Goal: Communication & Community: Answer question/provide support

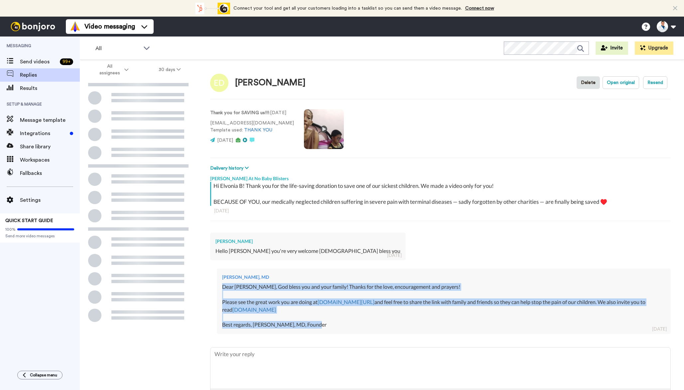
click at [219, 288] on div "[PERSON_NAME], MD Dear [PERSON_NAME], God bless you and your family! Thanks for…" at bounding box center [444, 301] width 454 height 65
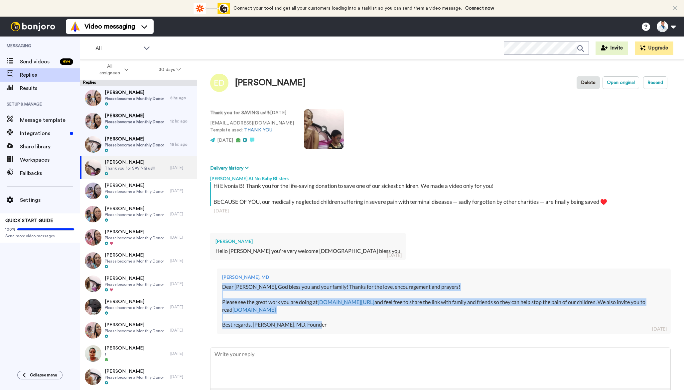
click at [121, 142] on span "[PERSON_NAME]" at bounding box center [134, 139] width 59 height 7
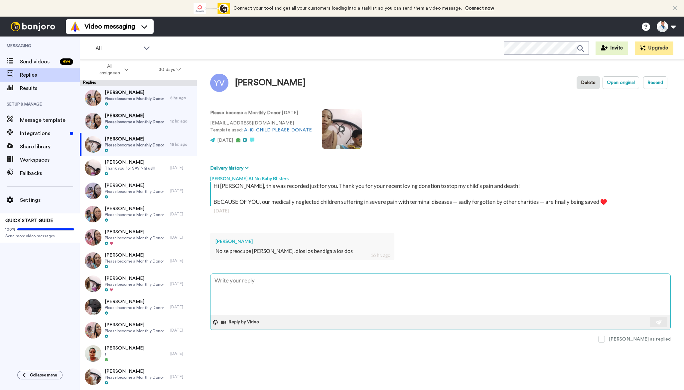
click at [248, 287] on textarea at bounding box center [440, 294] width 460 height 41
type textarea "x"
type textarea "Dear [PERSON_NAME], God bless you and your family! Thanks for the love, encoura…"
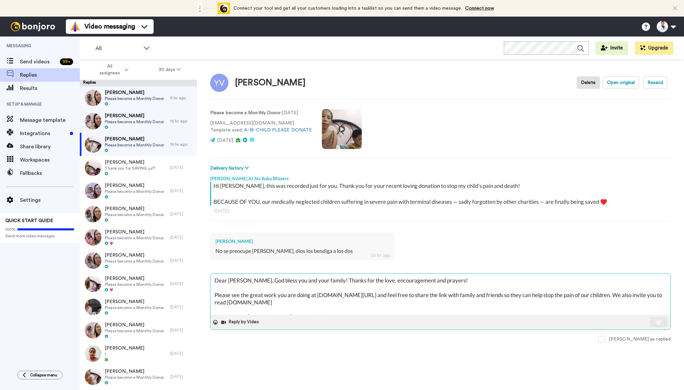
scroll to position [4, 0]
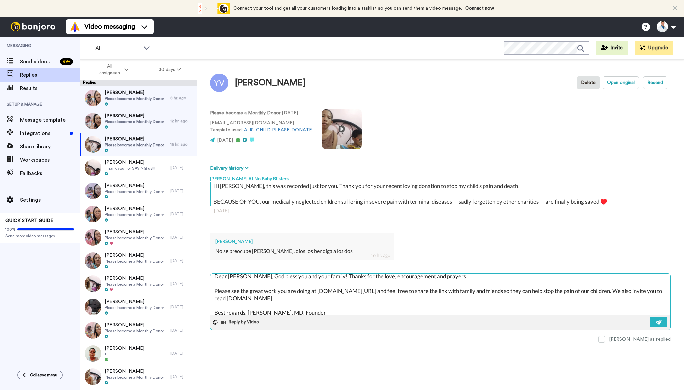
click at [233, 275] on textarea "Dear [PERSON_NAME], God bless you and your family! Thanks for the love, encoura…" at bounding box center [440, 294] width 460 height 41
type textarea "x"
type textarea "Dear Y, God bless you and your family! Thanks for the love, encouragement and p…"
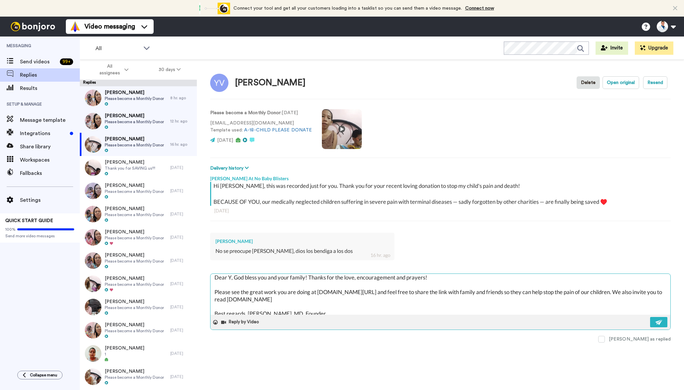
type textarea "x"
type textarea "Dear [PERSON_NAME], God bless you and your family! Thanks for the love, encoura…"
type textarea "x"
type textarea "Dear Yov, God bless you and your family! Thanks for the love, encouragement and…"
type textarea "x"
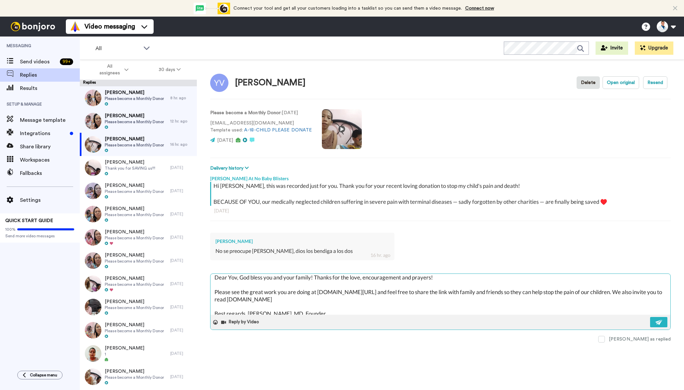
type textarea "Dear [PERSON_NAME], God bless you and your family! Thanks for the love, encoura…"
type textarea "x"
type textarea "Dear [PERSON_NAME], God bless you and your family! Thanks for the love, encoura…"
type textarea "x"
type textarea "Dear [PERSON_NAME], God bless you and your family! Thanks for the love, encoura…"
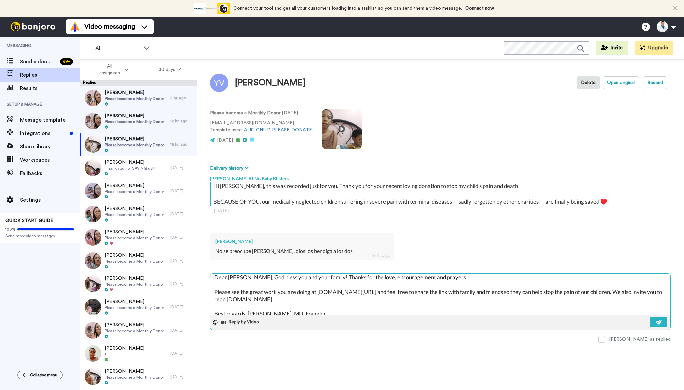
type textarea "x"
type textarea "Dear [PERSON_NAME], God bless you and your family! Thanks for the love, encoura…"
type textarea "x"
type textarea "Dear [PERSON_NAME], God bless you and your family! Thanks for the love, encoura…"
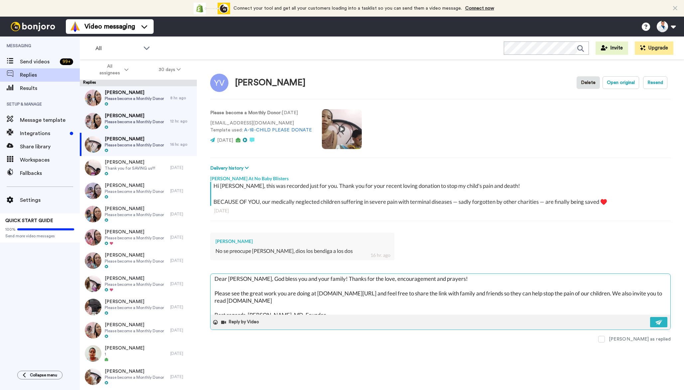
click at [233, 279] on textarea "Dear [PERSON_NAME], God bless you and your family! Thanks for the love, encoura…" at bounding box center [440, 294] width 460 height 41
type textarea "x"
type textarea "Dear Y, God bless you and your family! Thanks for the love, encouragement and p…"
type textarea "x"
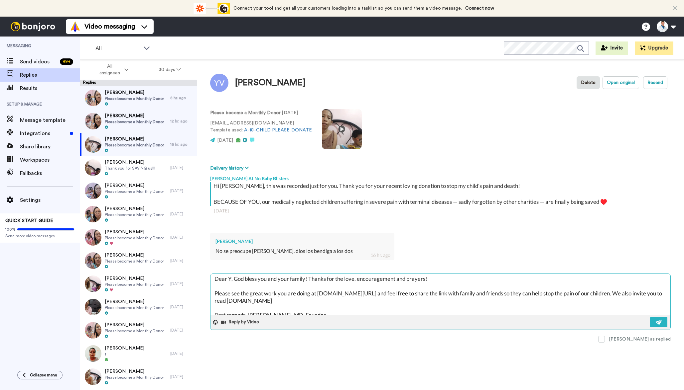
type textarea "Dear [PERSON_NAME], God bless you and your family! Thanks for the love, encoura…"
type textarea "x"
type textarea "Dear Yov, God bless you and your family! Thanks for the love, encouragement and…"
type textarea "x"
type textarea "Dear [PERSON_NAME], God bless you and your family! Thanks for the love, encoura…"
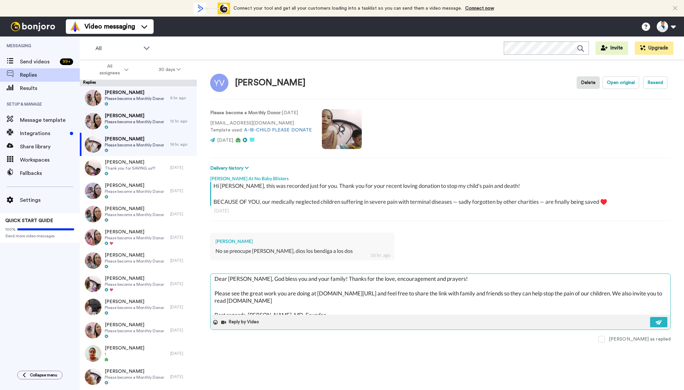
type textarea "x"
type textarea "Dear [PERSON_NAME], God bless you and your family! Thanks for the love, encoura…"
type textarea "x"
type textarea "Dear [PERSON_NAME], God bless you and your family! Thanks for the love, encoura…"
type textarea "x"
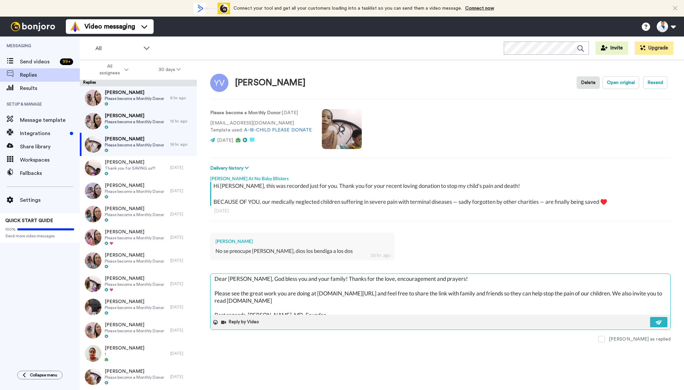
type textarea "Dear [PERSON_NAME], God bless you and your family! Thanks for the love, encoura…"
click at [279, 298] on textarea "Dear [PERSON_NAME], God bless you and your family! Thanks for the love, encoura…" at bounding box center [440, 294] width 460 height 41
type textarea "x"
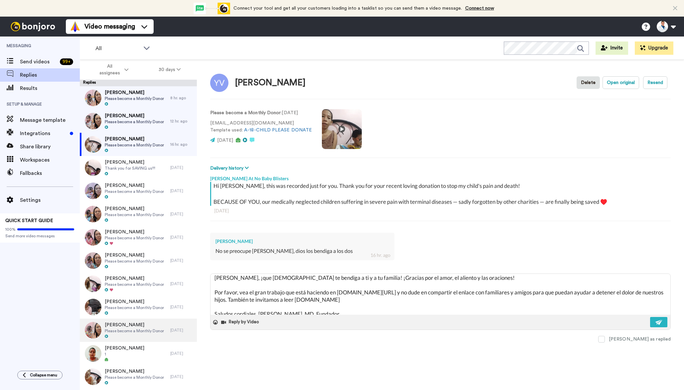
scroll to position [4, 0]
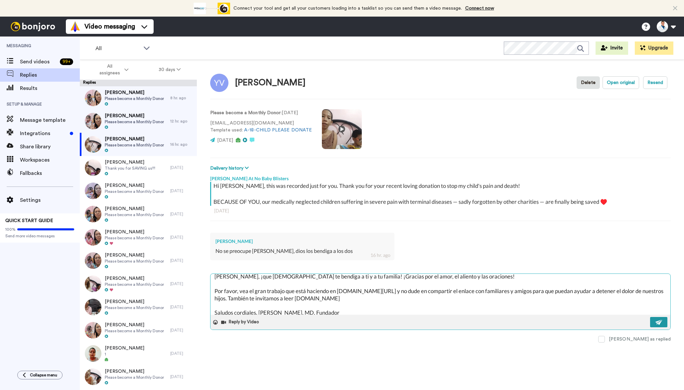
type textarea "[PERSON_NAME], ¡que [DEMOGRAPHIC_DATA] te bendiga a ti y a tu familia! ¡Gracias…"
click at [655, 321] on img at bounding box center [658, 322] width 7 height 5
type textarea "x"
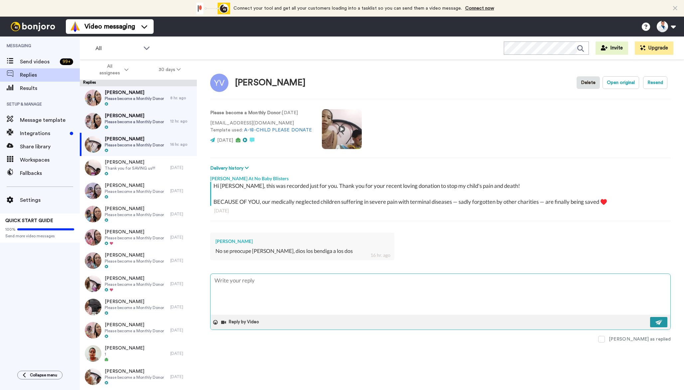
scroll to position [0, 0]
click at [146, 118] on span "[PERSON_NAME]" at bounding box center [134, 116] width 59 height 7
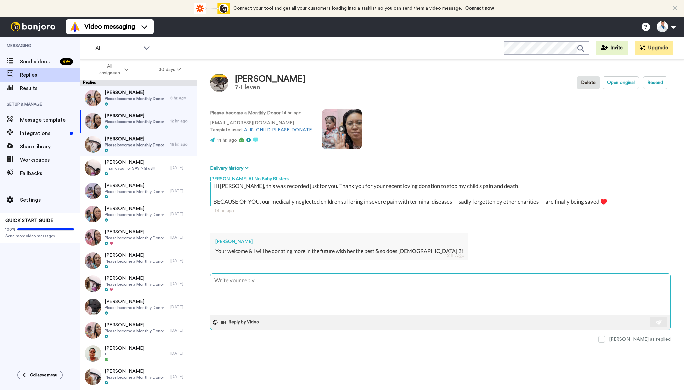
click at [280, 290] on textarea at bounding box center [440, 294] width 460 height 41
type textarea "x"
type textarea "Dear [PERSON_NAME], God bless you and your family! Thanks for the love, encoura…"
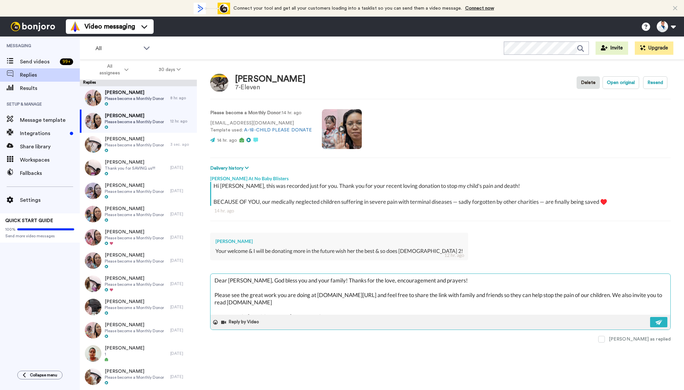
scroll to position [4, 0]
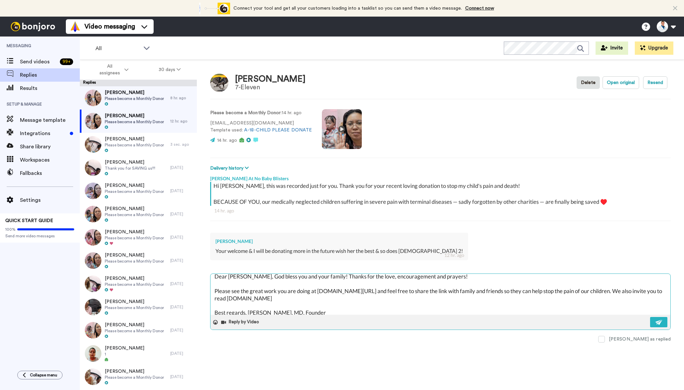
click at [237, 276] on textarea "Dear [PERSON_NAME], God bless you and your family! Thanks for the love, encoura…" at bounding box center [440, 294] width 460 height 41
click at [236, 276] on textarea "Dear [PERSON_NAME], God bless you and your family! Thanks for the love, encoura…" at bounding box center [440, 294] width 460 height 41
type textarea "x"
type textarea "Dear D, God bless you and your family! Thanks for the love, encouragement and p…"
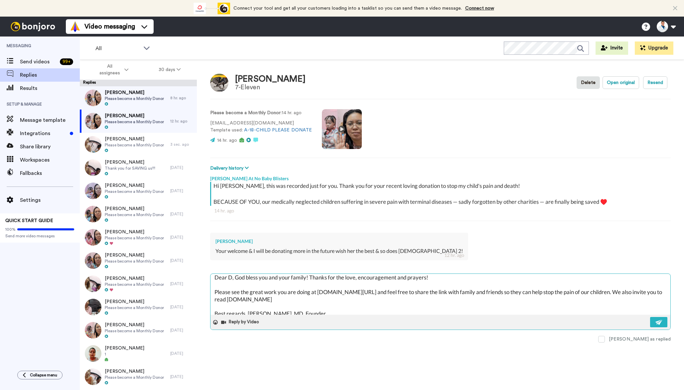
type textarea "x"
type textarea "Dear Da, God bless you and your family! Thanks for the love, encouragement and …"
type textarea "x"
type textarea "Dear Dak, God bless you and your family! Thanks for the love, encouragement and…"
type textarea "x"
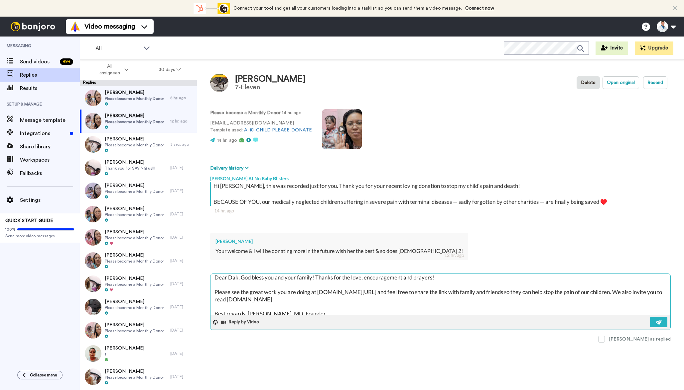
type textarea "Dear [PERSON_NAME], God bless you and your family! Thanks for the love, encoura…"
type textarea "x"
type textarea "Dear Dakat, God bless you and your family! Thanks for the love, encouragement a…"
type textarea "x"
type textarea "Dear [PERSON_NAME], [DEMOGRAPHIC_DATA] bless you and your family! Thanks for th…"
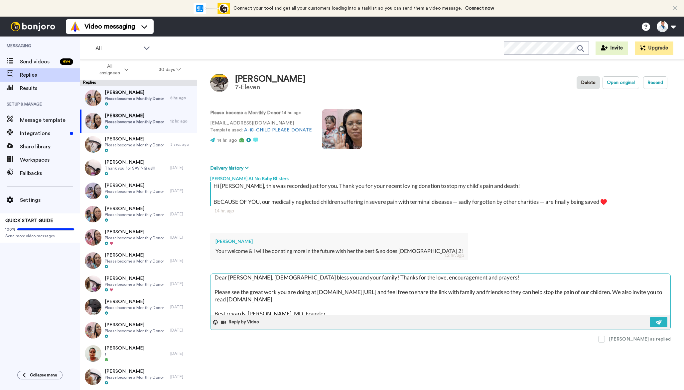
type textarea "x"
type textarea "Dear [PERSON_NAME] , God bless you and your family! Thanks for the love, encour…"
type textarea "x"
type textarea "Dear [PERSON_NAME], God bless you and your family! Thanks for the love, encoura…"
click at [661, 322] on img at bounding box center [658, 322] width 7 height 5
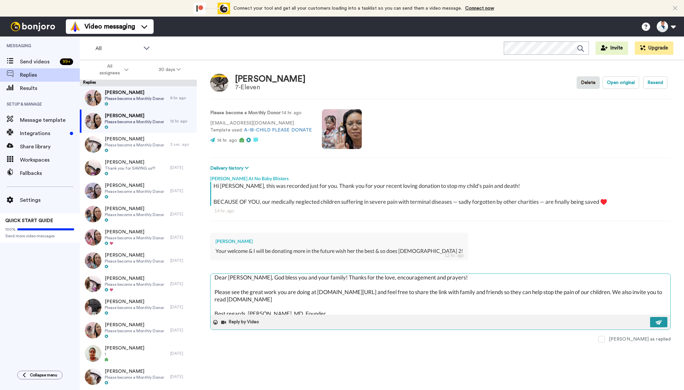
type textarea "x"
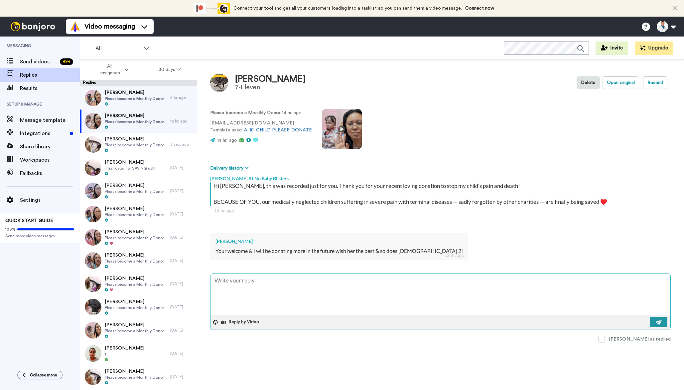
scroll to position [0, 0]
click at [150, 96] on span "[PERSON_NAME]" at bounding box center [134, 92] width 59 height 7
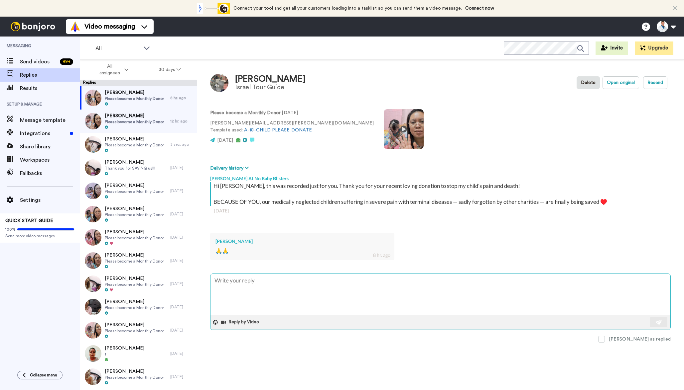
type textarea "x"
type textarea "Dear [PERSON_NAME], God bless you and your family! Thanks for the love, encoura…"
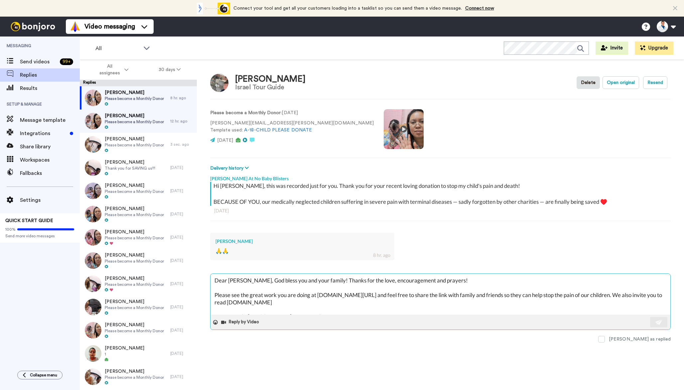
scroll to position [4, 0]
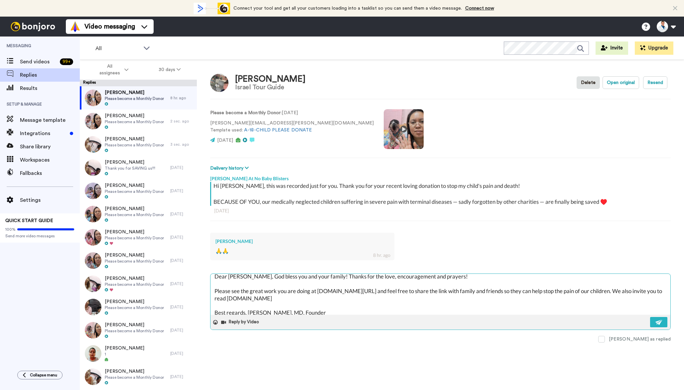
click at [236, 278] on textarea "Dear [PERSON_NAME], God bless you and your family! Thanks for the love, encoura…" at bounding box center [440, 294] width 460 height 41
type textarea "x"
type textarea "Dear E, God bless you and your family! Thanks for the love, encouragement and p…"
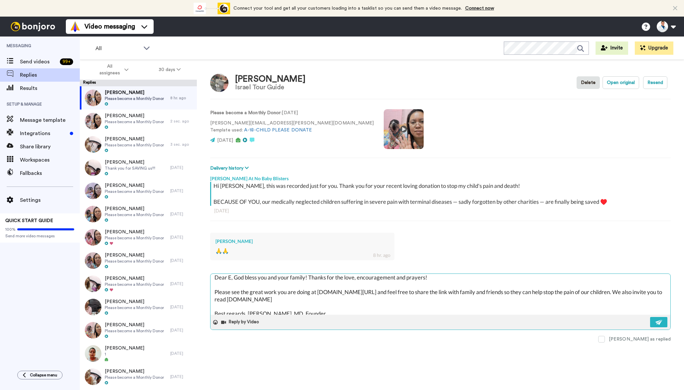
type textarea "x"
type textarea "Dear [PERSON_NAME], God bless you and your family! Thanks for the love, encoura…"
type textarea "x"
type textarea "Dear Edm, God bless you and your family! Thanks for the love, encouragement and…"
type textarea "x"
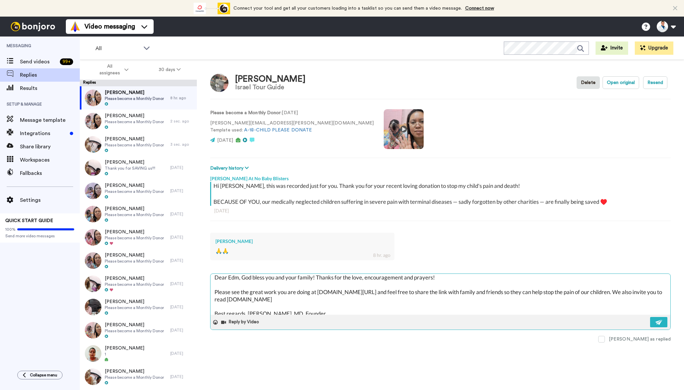
type textarea "Dear [PERSON_NAME], God bless you and your family! Thanks for the love, encoura…"
type textarea "x"
type textarea "Dear [PERSON_NAME], God bless you and your family! Thanks for the love, encoura…"
type textarea "x"
type textarea "Dear [PERSON_NAME], God bless you and your family! Thanks for the love, encoura…"
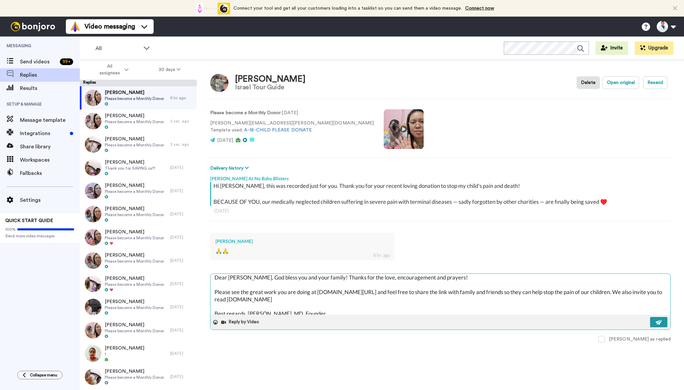
click at [658, 320] on img at bounding box center [658, 322] width 7 height 5
type textarea "x"
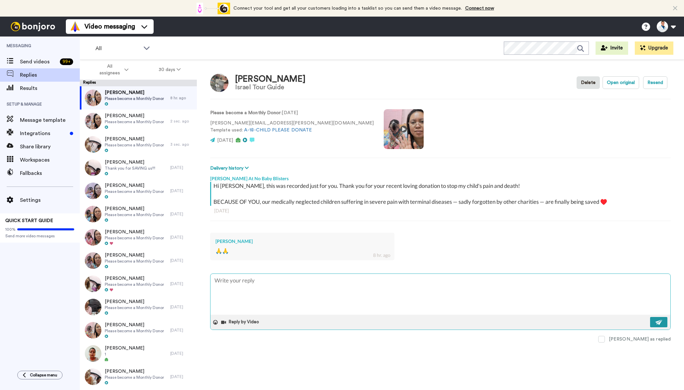
scroll to position [0, 0]
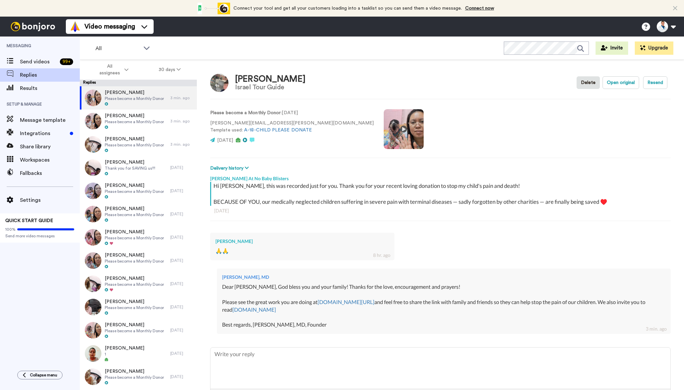
type textarea "x"
